Goal: Task Accomplishment & Management: Use online tool/utility

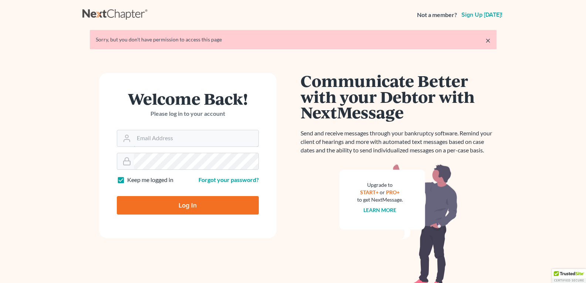
type input "[EMAIL_ADDRESS][DOMAIN_NAME]"
click at [178, 206] on input "Log In" at bounding box center [188, 205] width 142 height 18
type input "Thinking..."
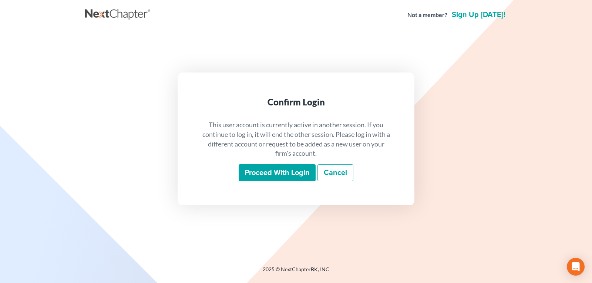
click at [259, 174] on input "Proceed with login" at bounding box center [277, 172] width 77 height 17
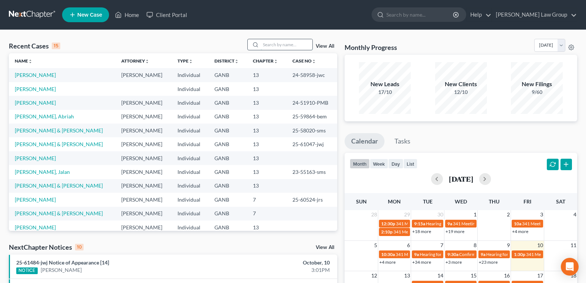
click at [286, 47] on input "search" at bounding box center [287, 44] width 52 height 11
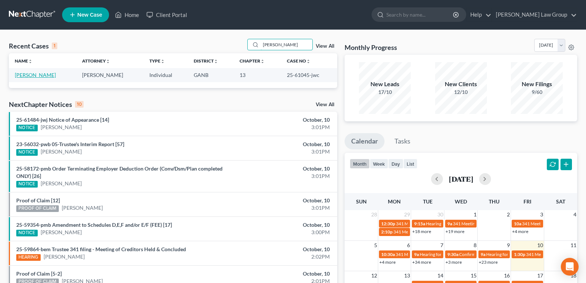
type input "iesha"
click at [20, 78] on link "Vibert, Iesha" at bounding box center [35, 75] width 41 height 6
select select "3"
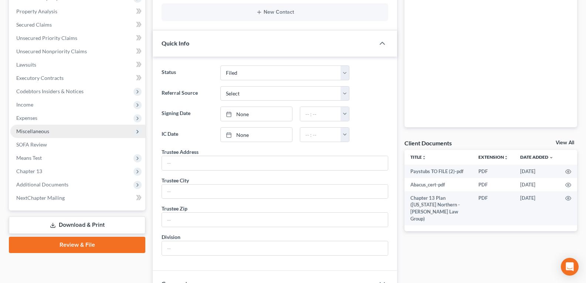
scroll to position [148, 0]
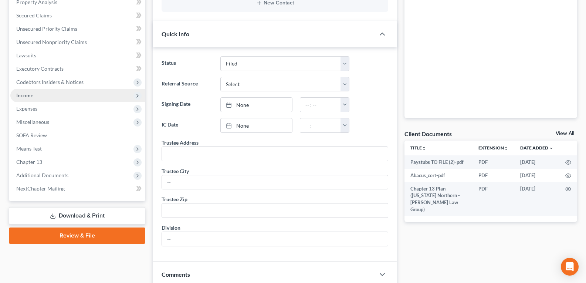
click at [25, 96] on span "Income" at bounding box center [24, 95] width 17 height 6
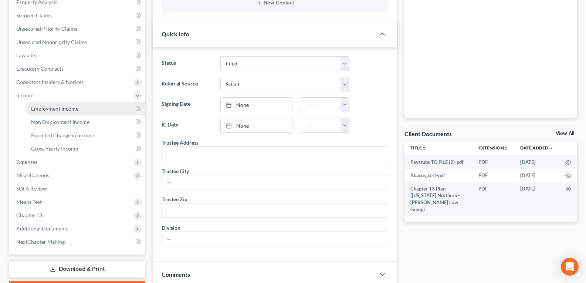
click at [48, 110] on span "Employment Income" at bounding box center [54, 108] width 47 height 6
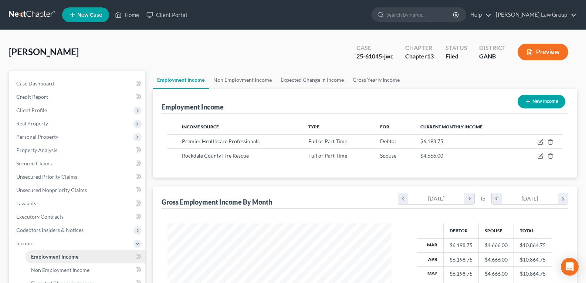
scroll to position [133, 239]
click at [371, 80] on link "Gross Yearly Income" at bounding box center [377, 80] width 56 height 18
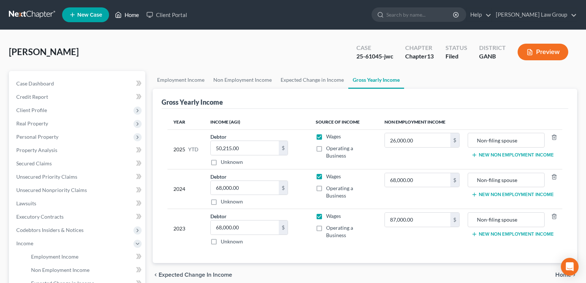
click at [124, 13] on link "Home" at bounding box center [126, 14] width 31 height 13
